Goal: Task Accomplishment & Management: Use online tool/utility

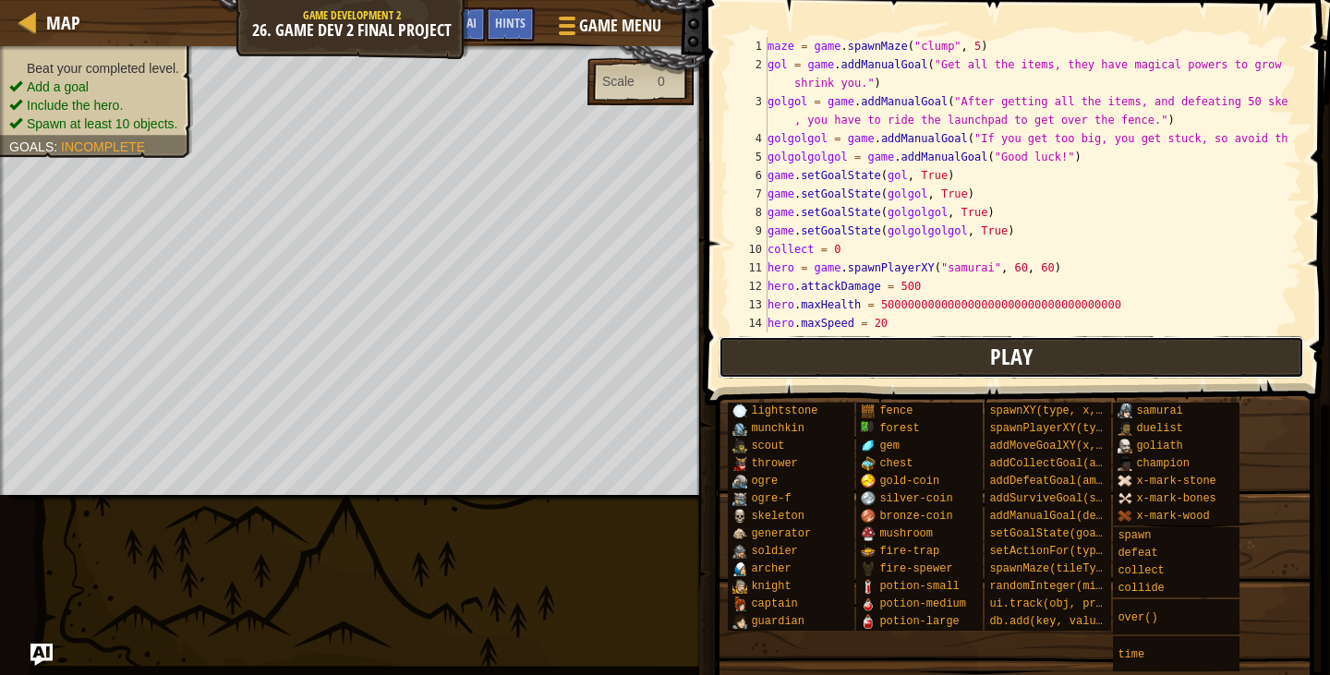
click at [944, 354] on button "Play" at bounding box center [1010, 357] width 585 height 42
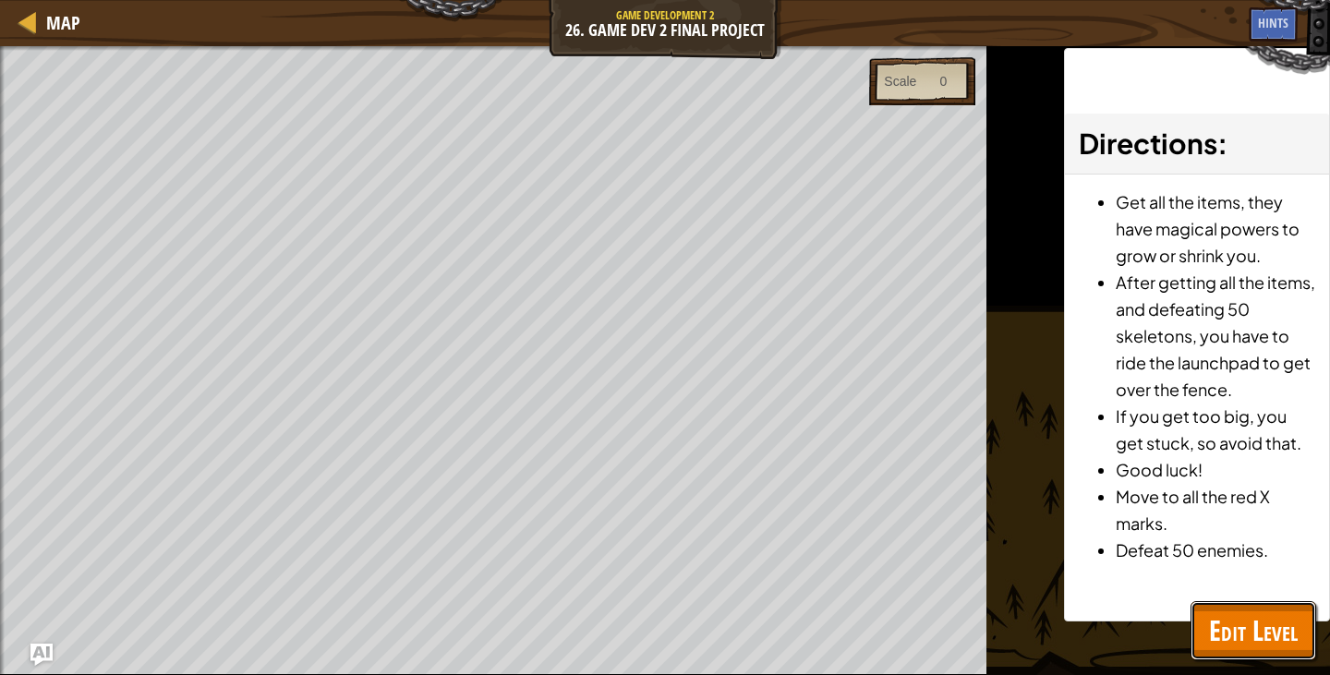
click at [1290, 655] on button "Edit Level" at bounding box center [1253, 630] width 126 height 59
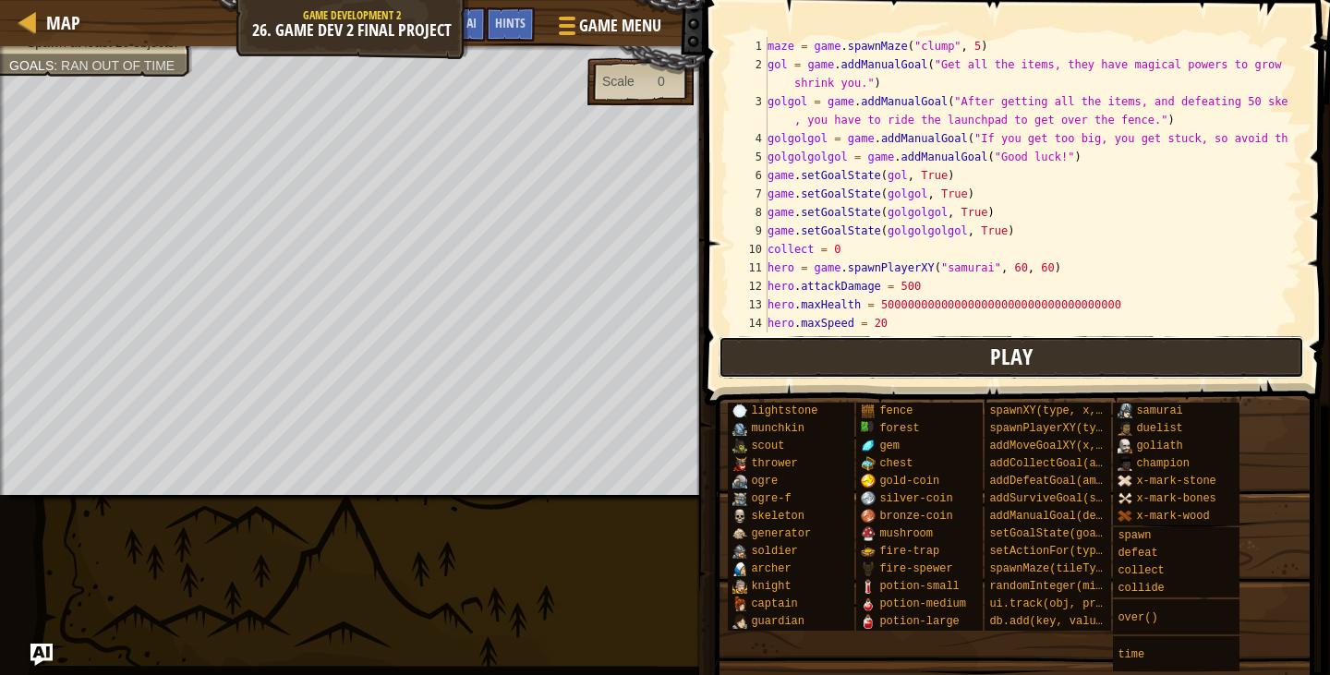
click at [990, 370] on button "Play" at bounding box center [1010, 357] width 585 height 42
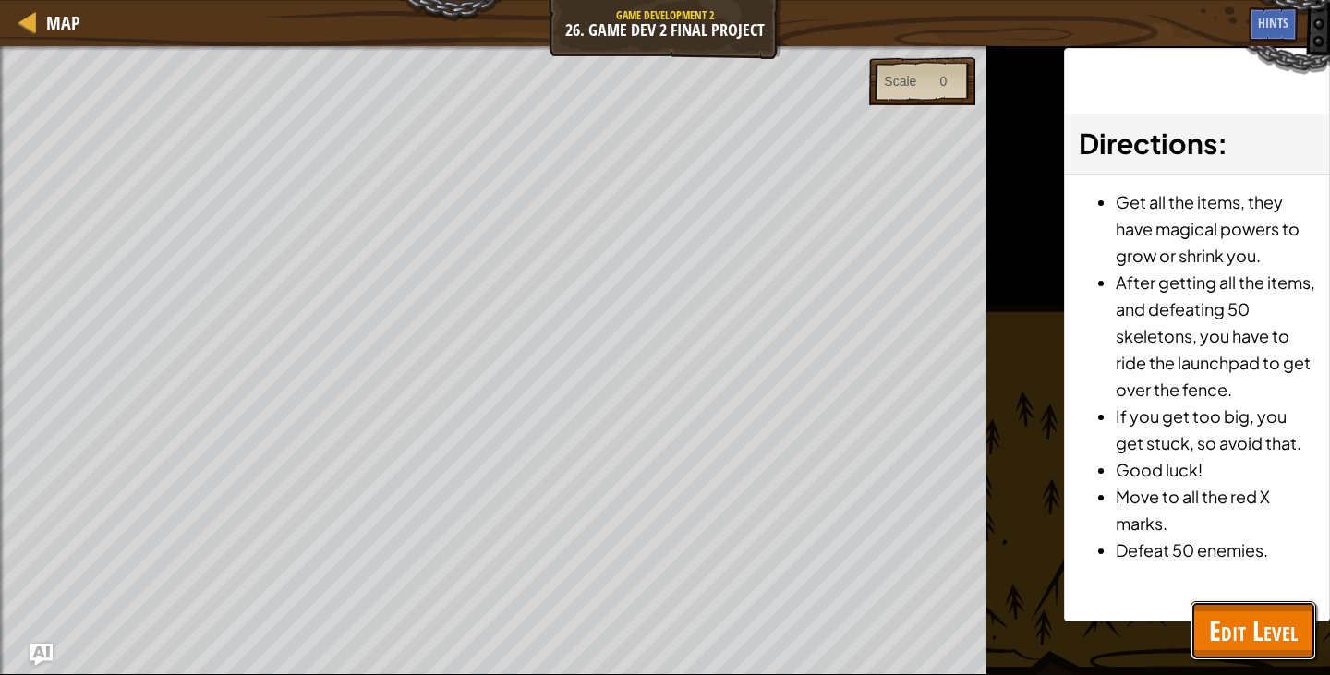
click at [1211, 617] on span "Edit Level" at bounding box center [1253, 630] width 89 height 38
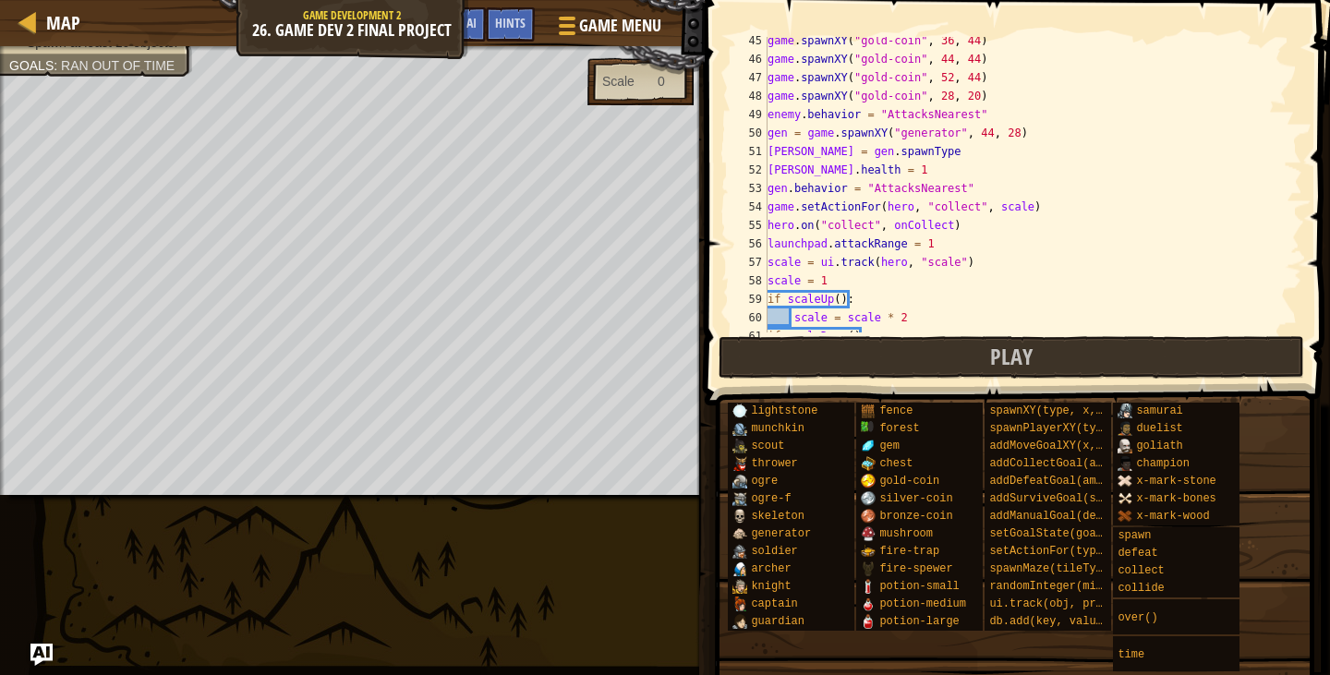
scroll to position [855, 0]
drag, startPoint x: 964, startPoint y: 260, endPoint x: 724, endPoint y: 260, distance: 240.1
click at [724, 260] on div "scale = ui.track(hero, "scale") 45 46 47 48 49 50 51 52 53 54 55 56 57 58 59 60…" at bounding box center [1014, 239] width 631 height 460
click at [982, 271] on div "game . spawnXY ( "gold-coin" , 36 , 44 ) game . spawnXY ( "gold-coin" , 44 , 44…" at bounding box center [1026, 197] width 524 height 332
drag, startPoint x: 962, startPoint y: 254, endPoint x: 818, endPoint y: 264, distance: 144.4
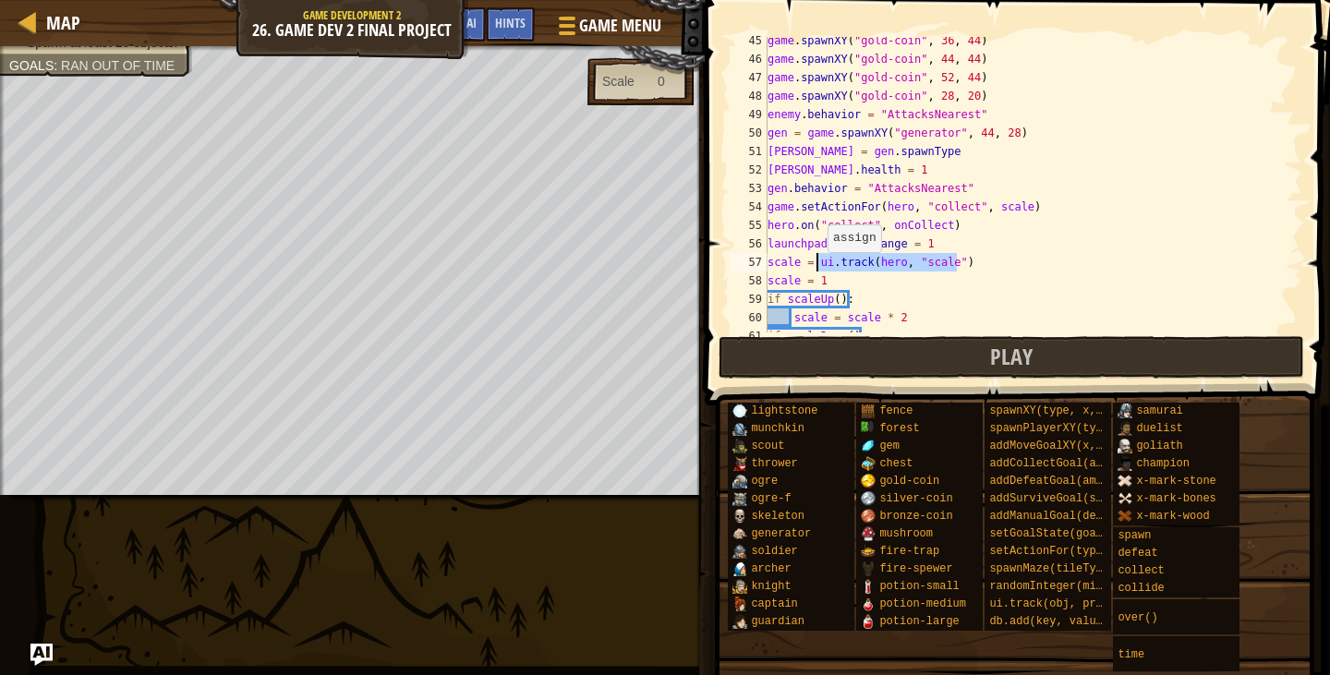
click at [818, 264] on div "game . spawnXY ( "gold-coin" , 36 , 44 ) game . spawnXY ( "gold-coin" , 44 , 44…" at bounding box center [1026, 197] width 524 height 332
click at [980, 268] on div "game . spawnXY ( "gold-coin" , 36 , 44 ) game . spawnXY ( "gold-coin" , 44 , 44…" at bounding box center [1026, 184] width 524 height 295
click at [930, 237] on div "game . spawnXY ( "gold-coin" , 36 , 44 ) game . spawnXY ( "gold-coin" , 44 , 44…" at bounding box center [1026, 197] width 524 height 332
type textarea "launchpad.attackRange = 1"
paste textarea "ui.track(hero, "scale")"
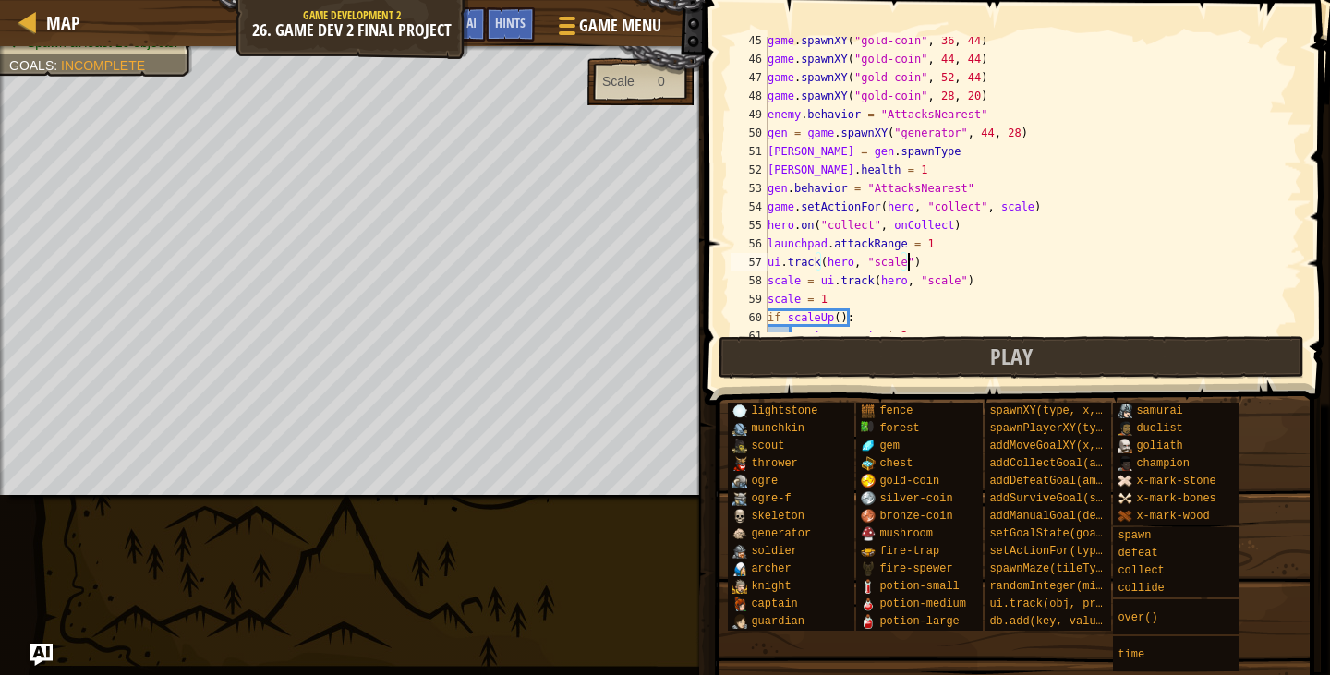
click at [897, 263] on div "game . spawnXY ( "gold-coin" , 36 , 44 ) game . spawnXY ( "gold-coin" , 44 , 44…" at bounding box center [1026, 197] width 524 height 332
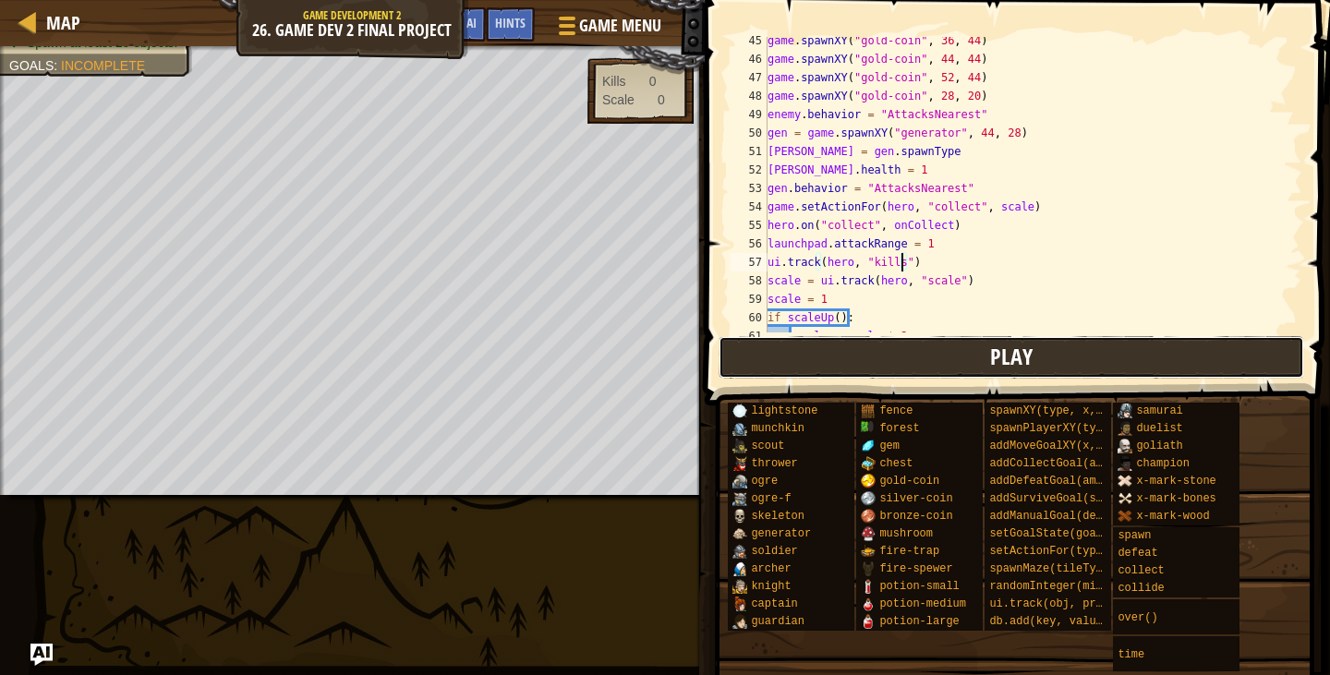
click at [900, 363] on button "Play" at bounding box center [1010, 357] width 585 height 42
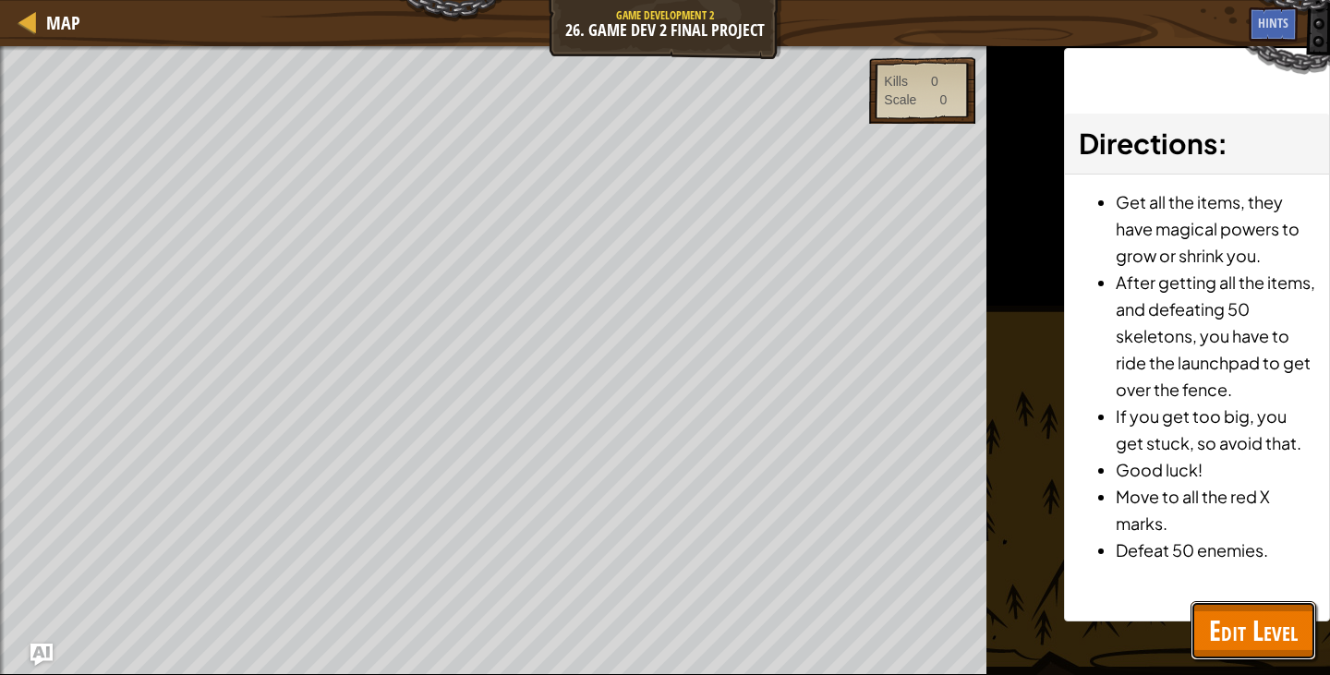
click at [1260, 616] on span "Edit Level" at bounding box center [1253, 630] width 89 height 38
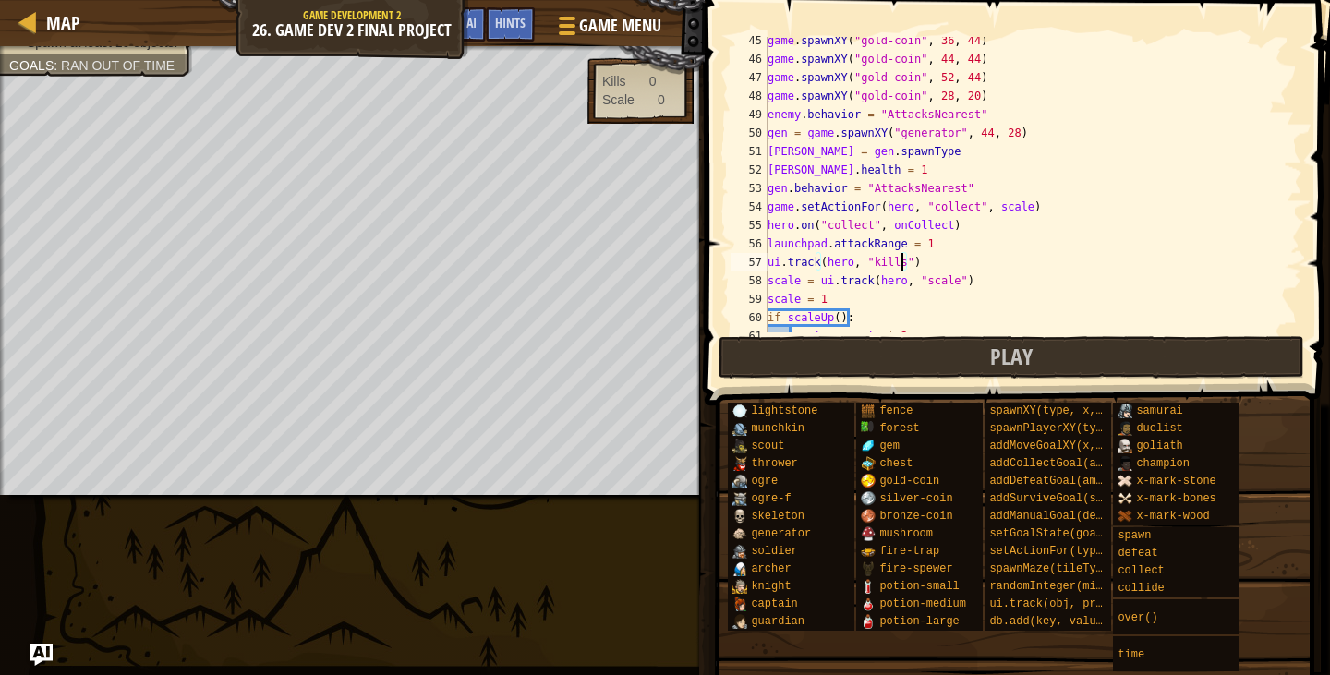
click at [904, 264] on div "game . spawnXY ( "gold-coin" , 36 , 44 ) game . spawnXY ( "gold-coin" , 44 , 44…" at bounding box center [1026, 197] width 524 height 332
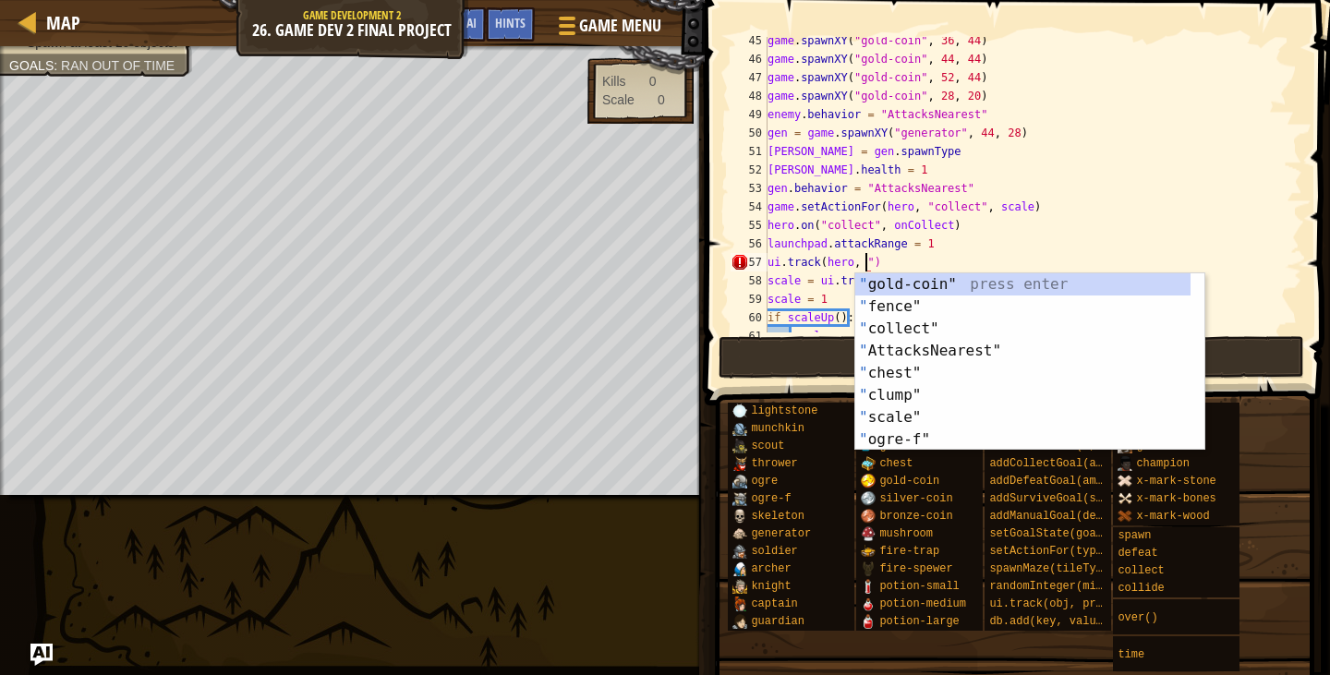
scroll to position [8, 7]
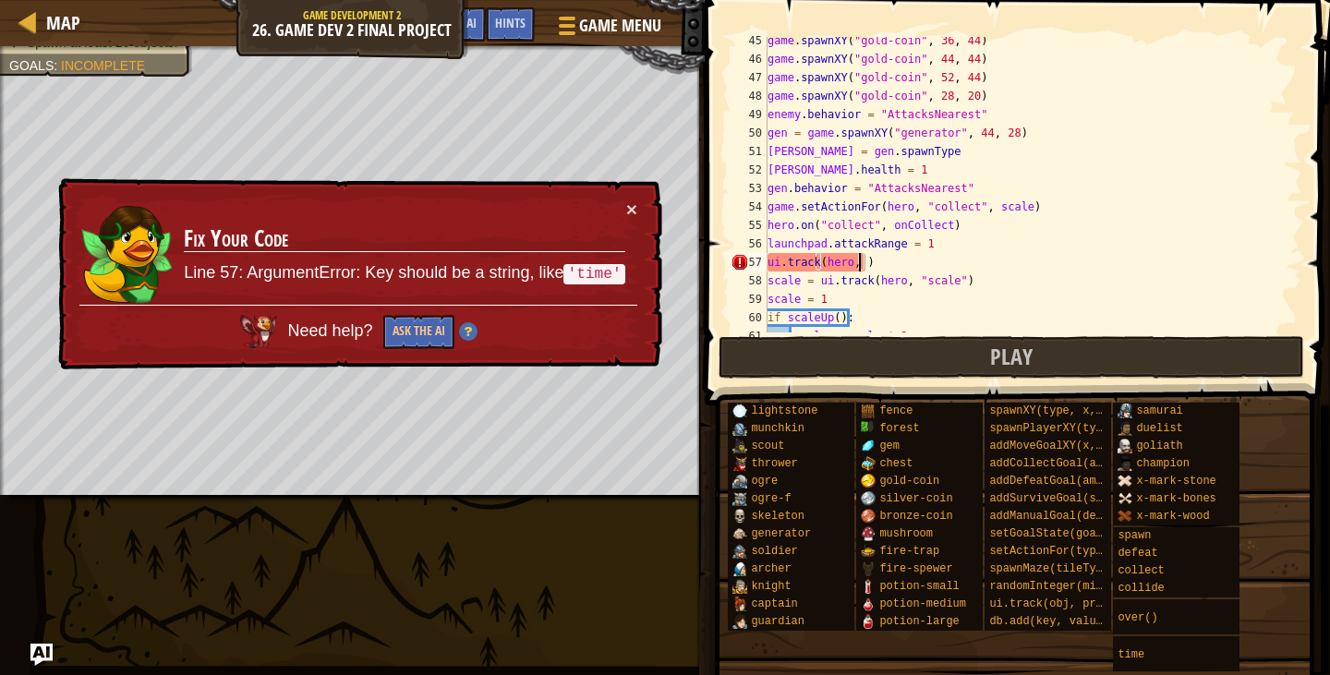
click at [858, 267] on div "game . spawnXY ( "gold-coin" , 36 , 44 ) game . spawnXY ( "gold-coin" , 44 , 44…" at bounding box center [1026, 197] width 524 height 332
click at [413, 314] on div "Need help? Ask the AI" at bounding box center [358, 327] width 558 height 44
click at [420, 332] on button "Ask the AI" at bounding box center [418, 332] width 71 height 34
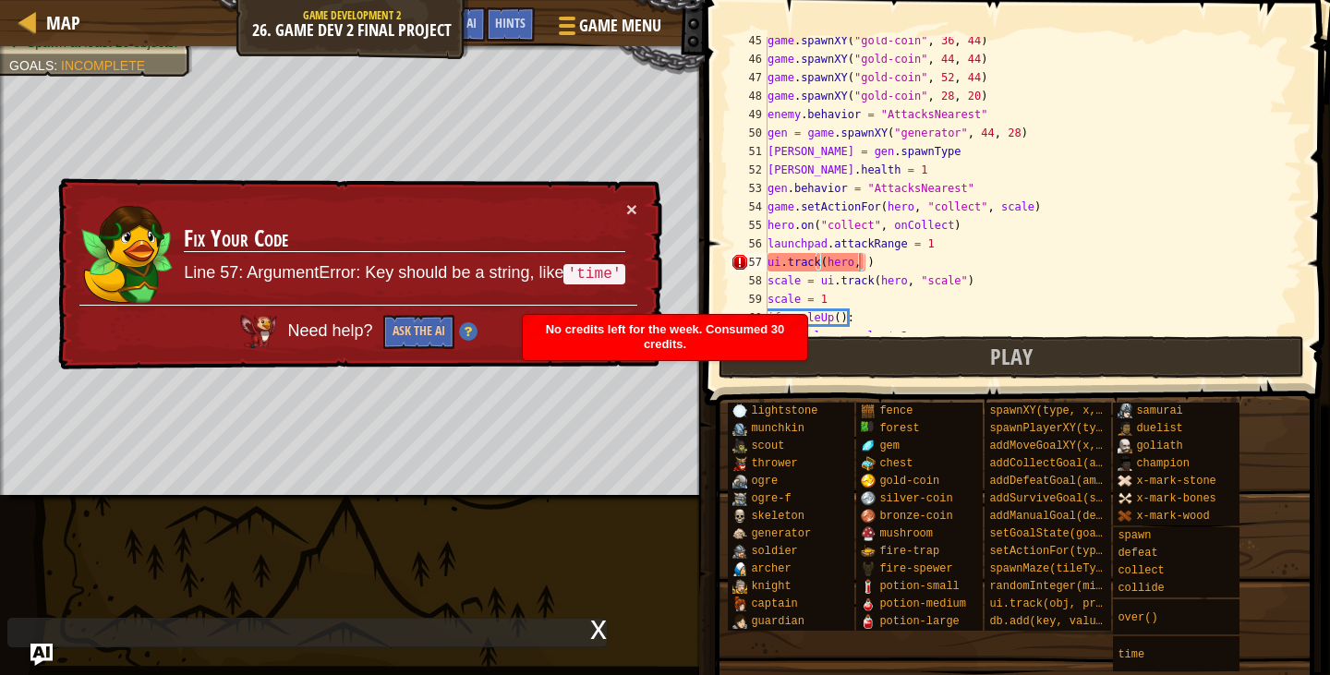
click at [600, 631] on div "x" at bounding box center [598, 628] width 17 height 18
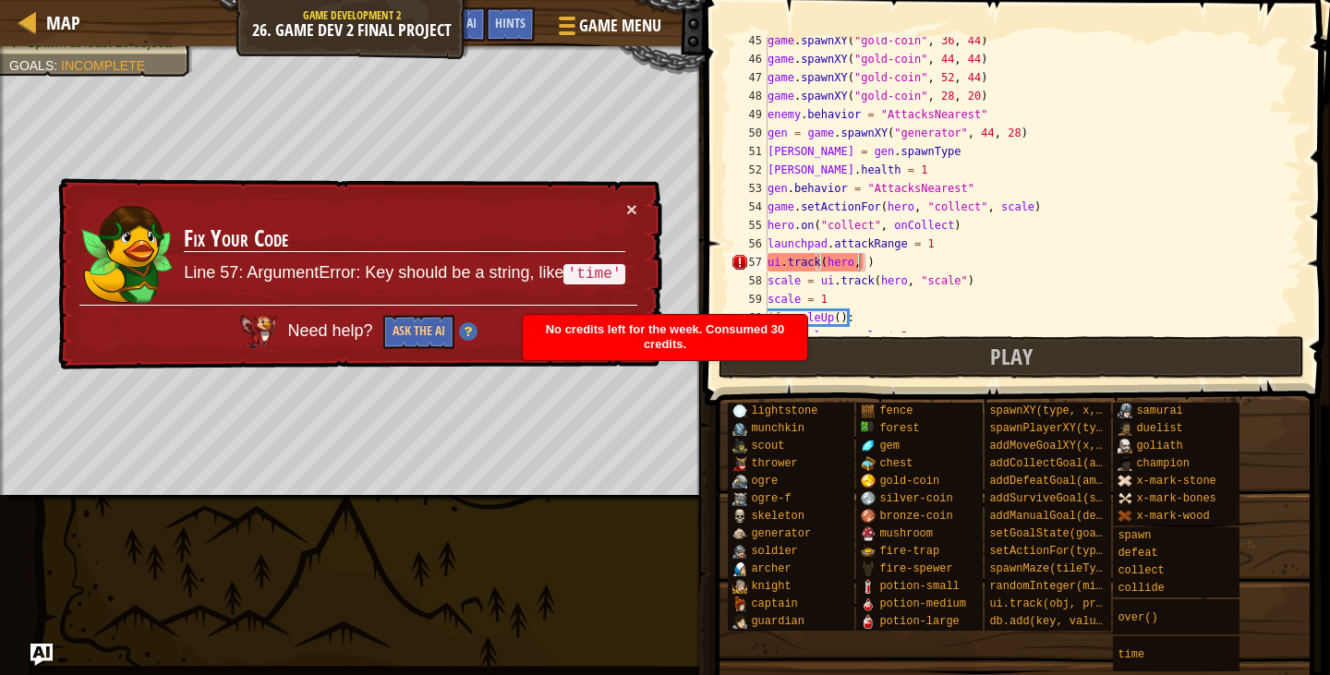
click at [648, 298] on div "× Fix Your Code Line 57: ArgumentError: Key should be a string, like 'time' Nee…" at bounding box center [358, 274] width 608 height 192
click at [632, 319] on div "No credits left for the week. Consumed 30 credits." at bounding box center [665, 337] width 284 height 45
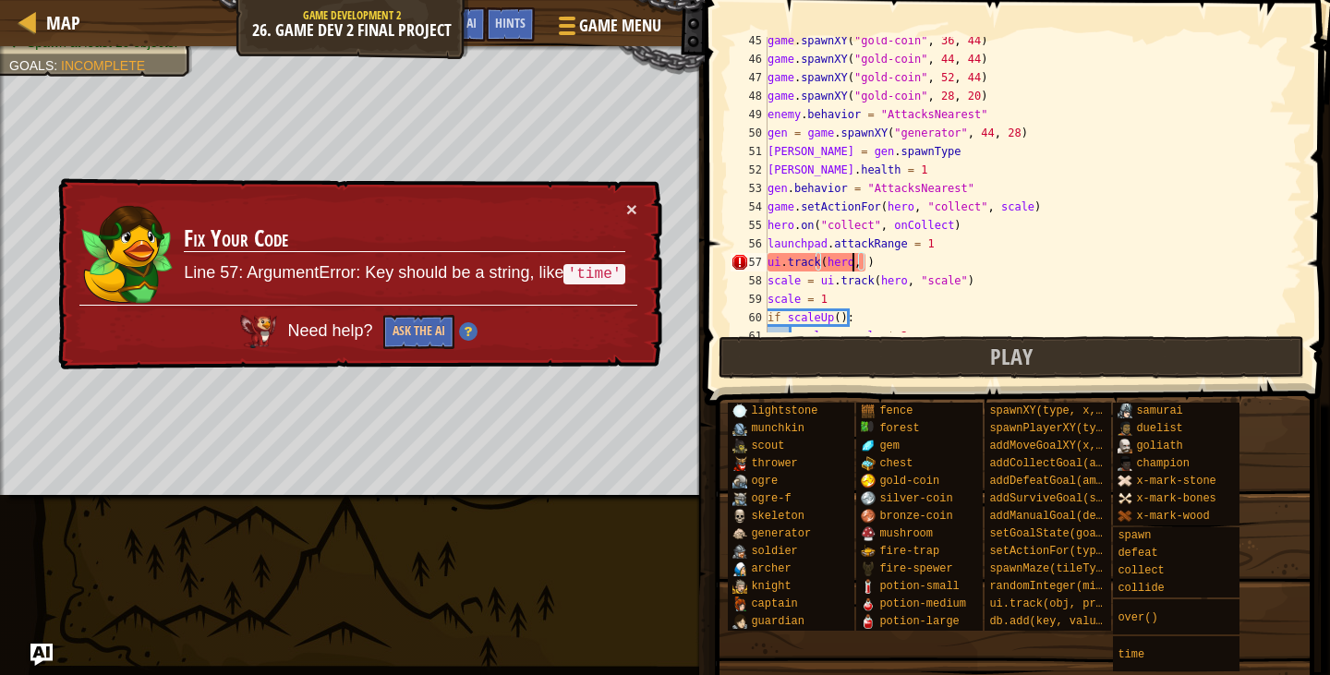
click at [855, 265] on div "game . spawnXY ( "gold-coin" , 36 , 44 ) game . spawnXY ( "gold-coin" , 44 , 44…" at bounding box center [1026, 197] width 524 height 332
click at [859, 265] on div "game . spawnXY ( "gold-coin" , 36 , 44 ) game . spawnXY ( "gold-coin" , 44 , 44…" at bounding box center [1026, 197] width 524 height 332
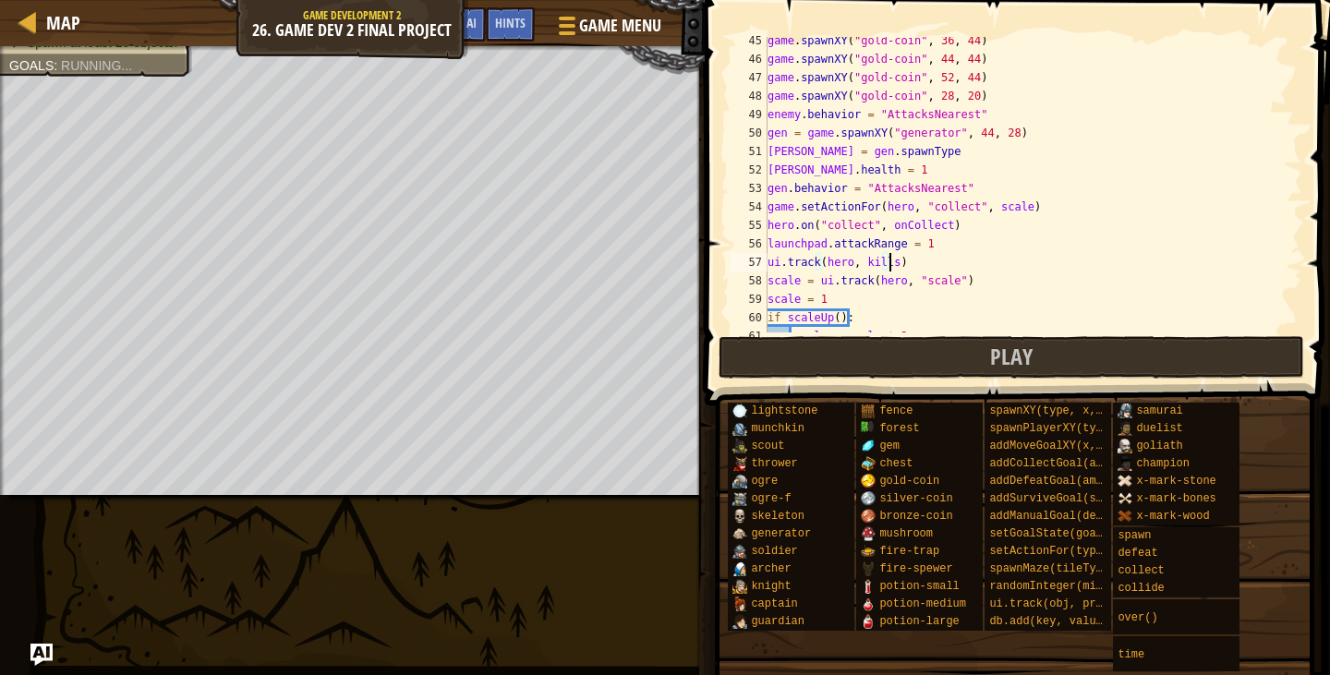
scroll to position [8, 9]
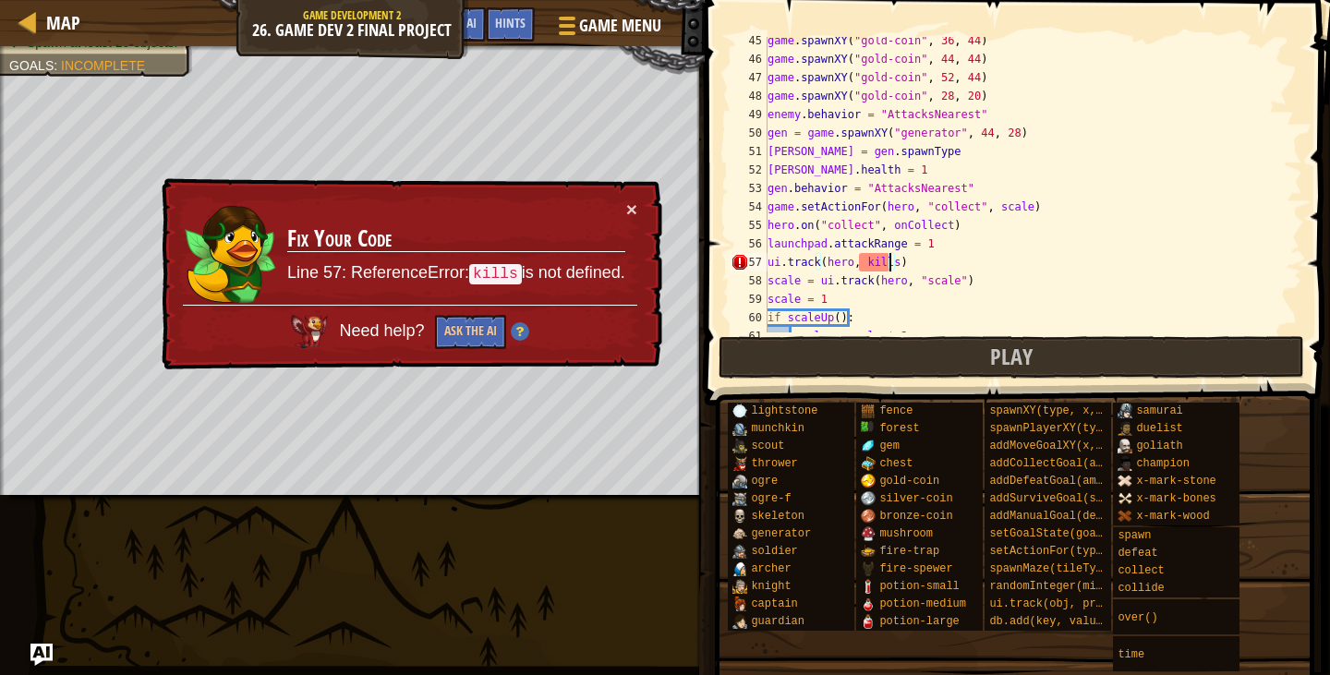
click at [889, 263] on div "game . spawnXY ( "gold-coin" , 36 , 44 ) game . spawnXY ( "gold-coin" , 44 , 44…" at bounding box center [1026, 197] width 524 height 332
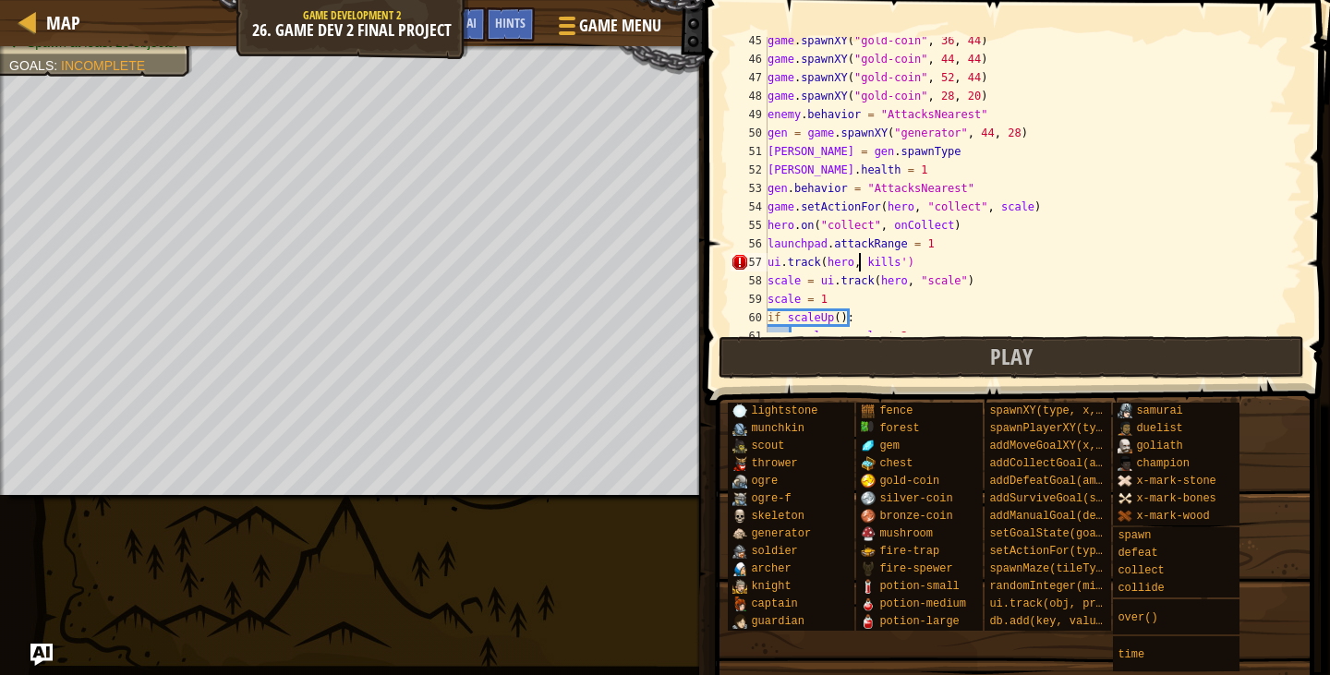
scroll to position [8, 8]
click at [896, 265] on div "game . spawnXY ( "gold-coin" , 36 , 44 ) game . spawnXY ( "gold-coin" , 44 , 44…" at bounding box center [1026, 197] width 524 height 332
type textarea "ui.track(hero, )"
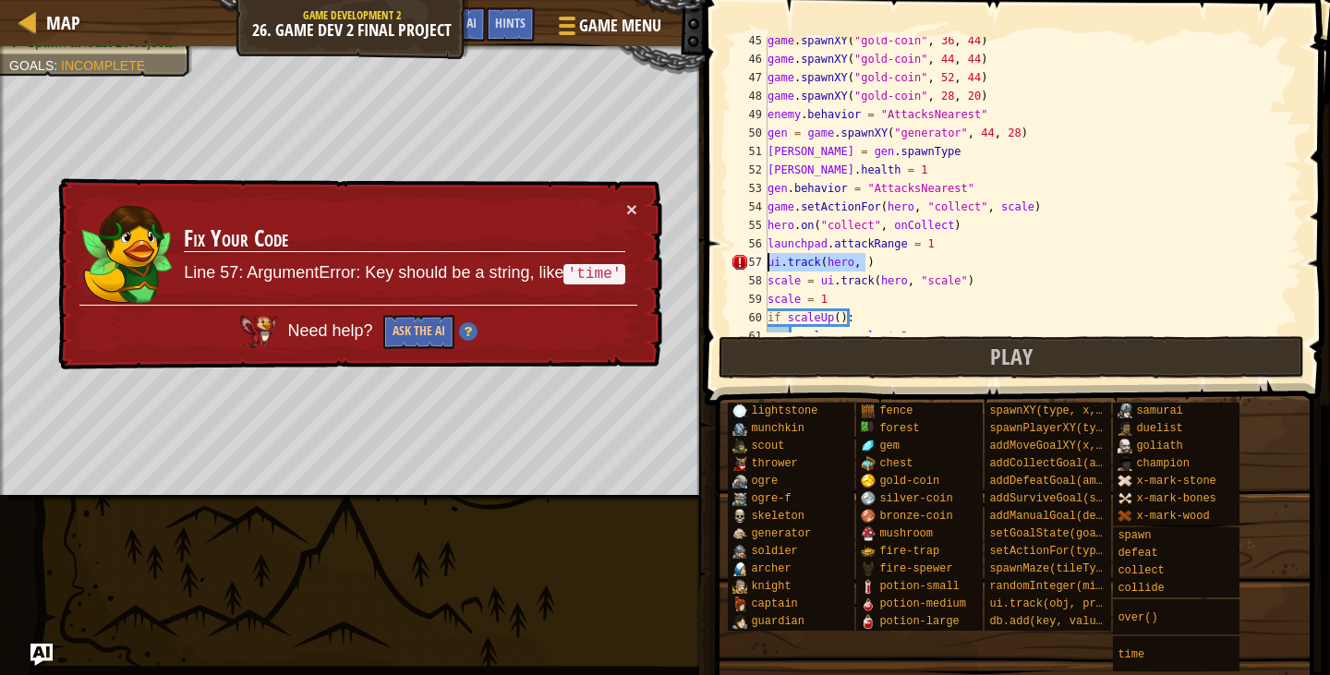
click at [671, 267] on div "Map Game Development 2 26. Game Dev 2 Final Project Game Menu Done Hints Ask AI…" at bounding box center [665, 337] width 1330 height 675
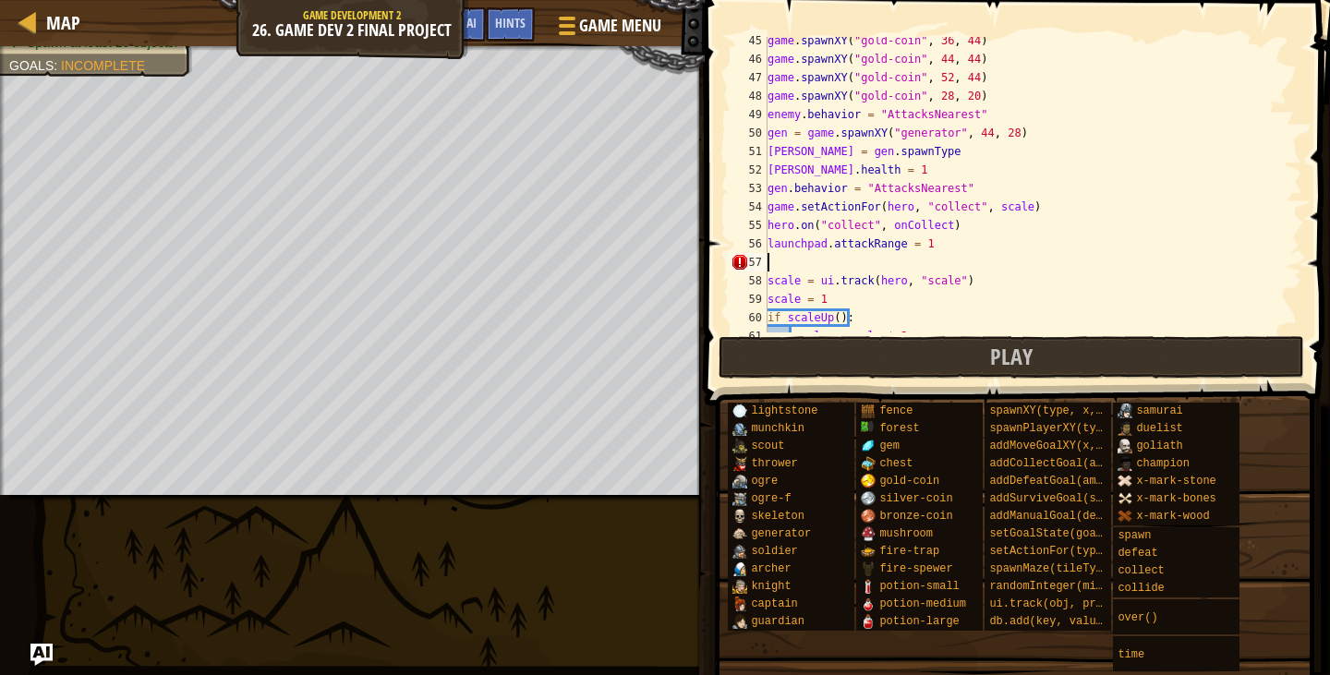
scroll to position [8, 0]
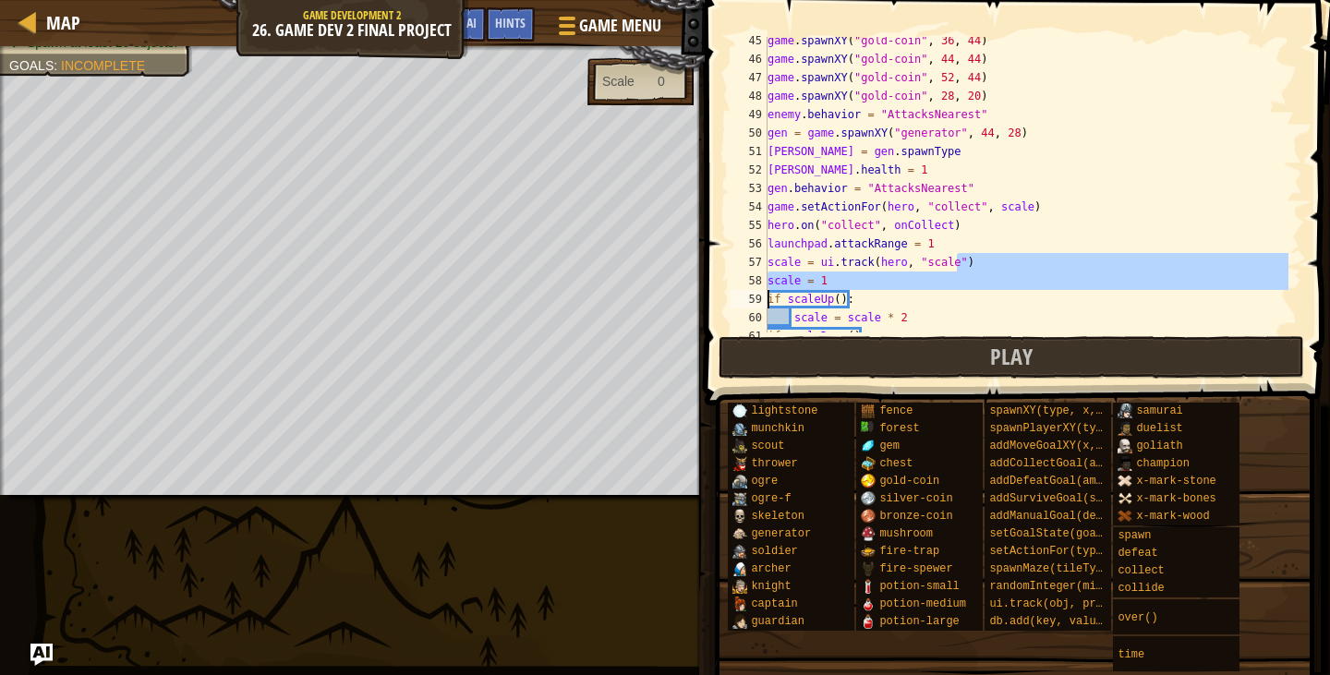
click at [621, 287] on div "Map Game Development 2 26. Game Dev 2 Final Project Game Menu Done Hints Ask AI…" at bounding box center [665, 337] width 1330 height 675
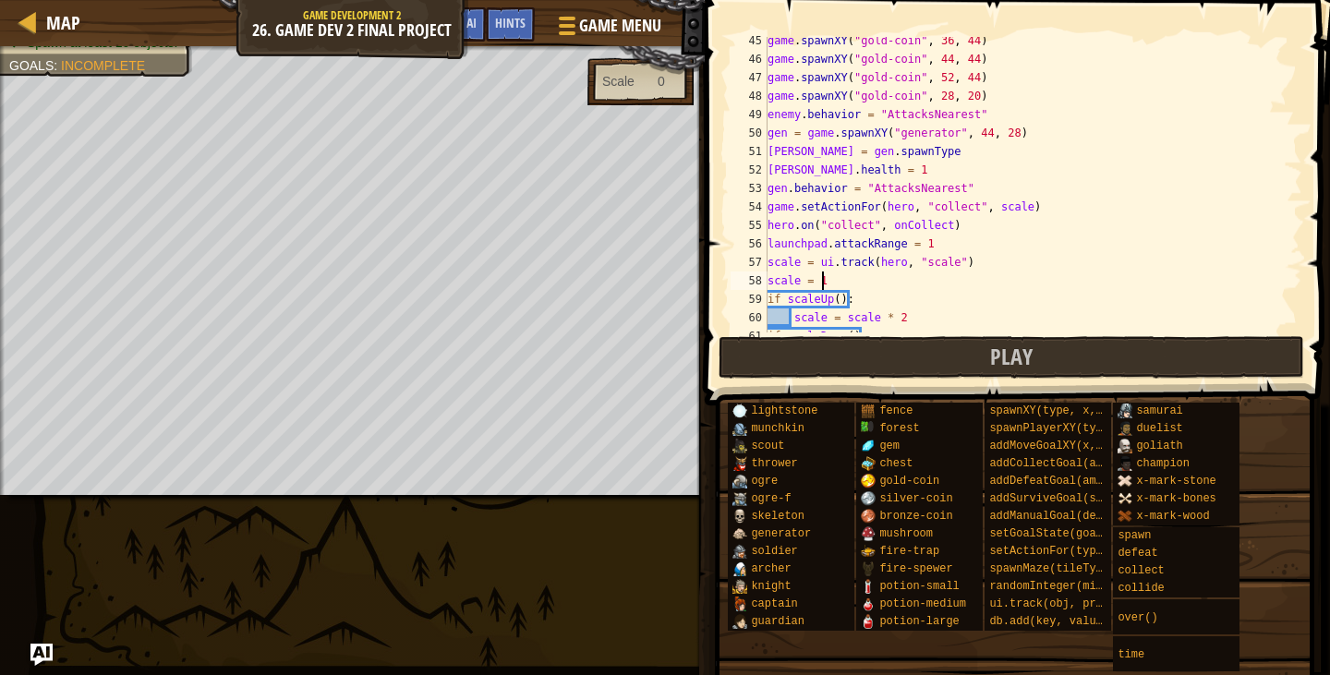
click at [848, 275] on div "game . spawnXY ( "gold-coin" , 36 , 44 ) game . spawnXY ( "gold-coin" , 44 , 44…" at bounding box center [1026, 197] width 524 height 332
type textarea "scale = 1"
